Goal: Task Accomplishment & Management: Manage account settings

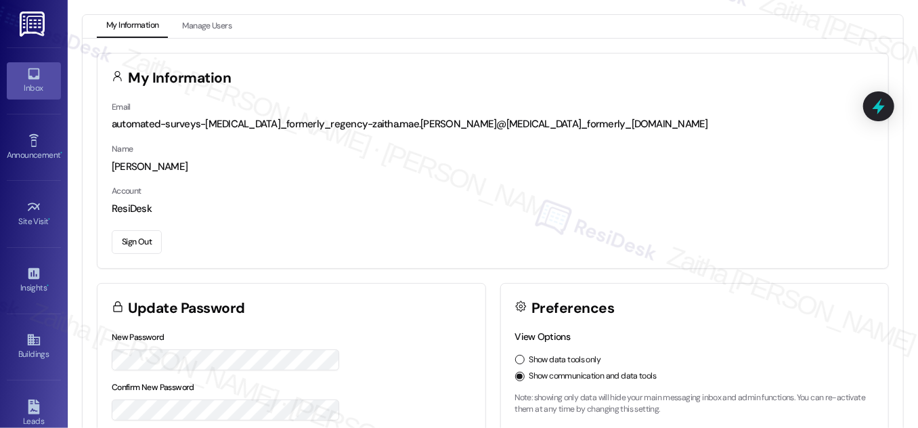
click at [28, 79] on icon at bounding box center [33, 73] width 15 height 15
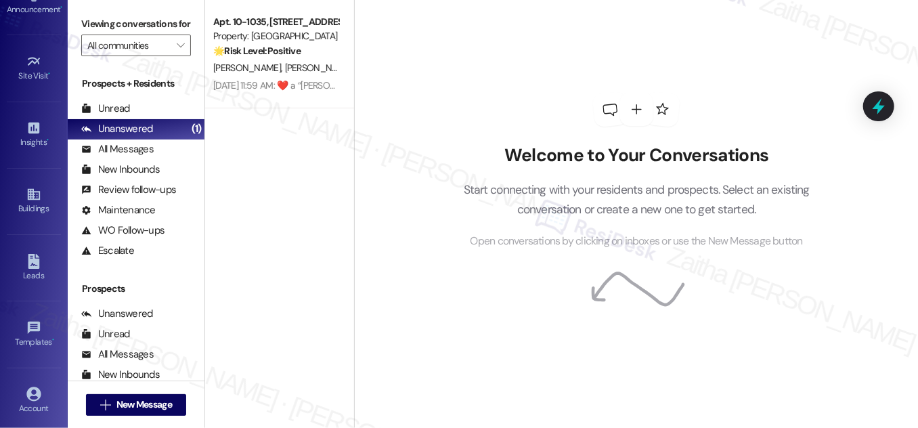
scroll to position [213, 0]
click at [26, 326] on icon at bounding box center [33, 327] width 15 height 15
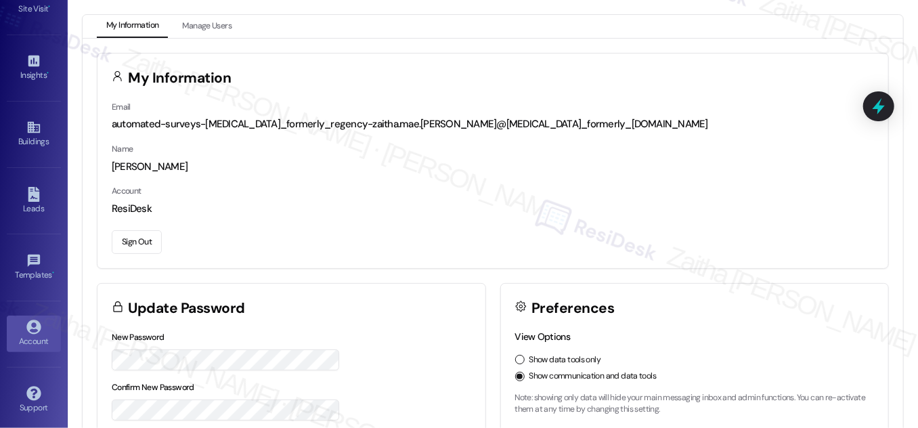
click at [129, 240] on button "Sign Out" at bounding box center [137, 242] width 50 height 24
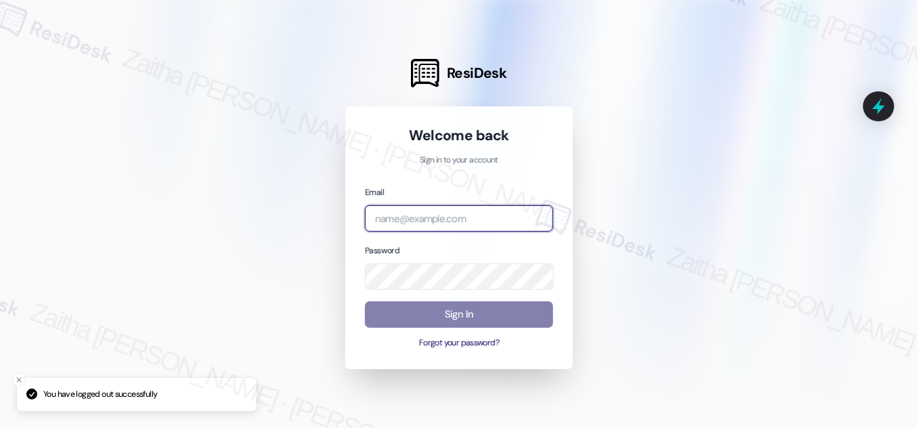
click at [456, 228] on input "email" at bounding box center [459, 218] width 188 height 26
type input "[EMAIL_ADDRESS][PERSON_NAME][DOMAIN_NAME]"
